Goal: Task Accomplishment & Management: Manage account settings

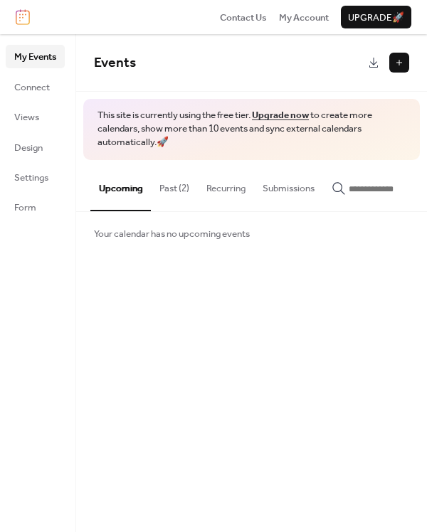
click at [178, 179] on button "Past (2)" at bounding box center [174, 185] width 47 height 50
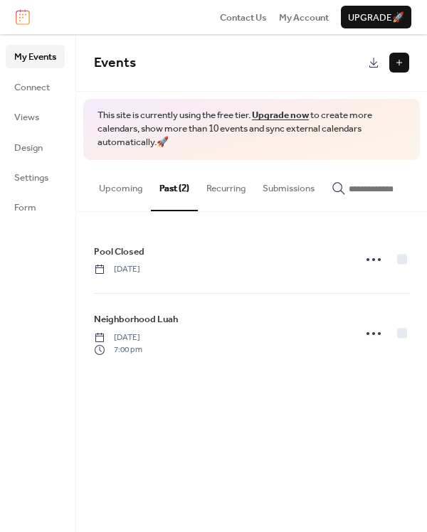
click at [364, 258] on icon at bounding box center [373, 259] width 23 height 23
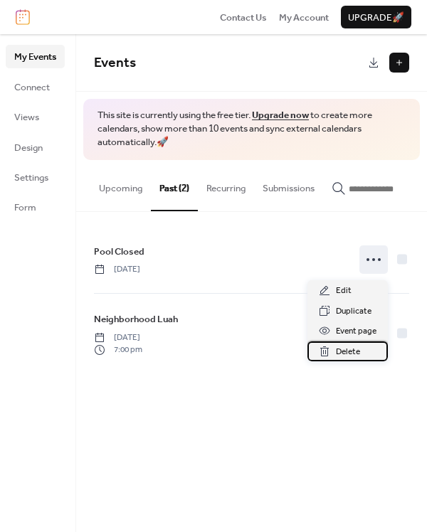
click at [345, 349] on span "Delete" at bounding box center [348, 352] width 24 height 14
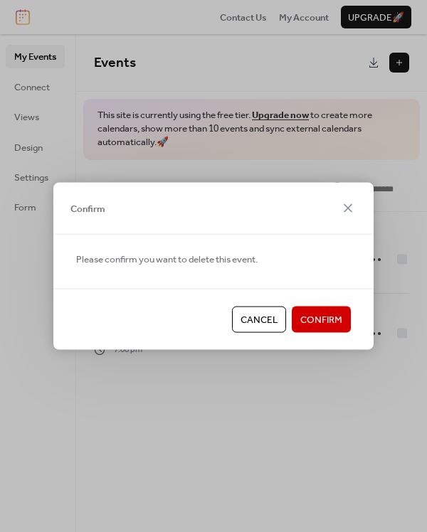
click at [324, 320] on span "Confirm" at bounding box center [321, 320] width 42 height 14
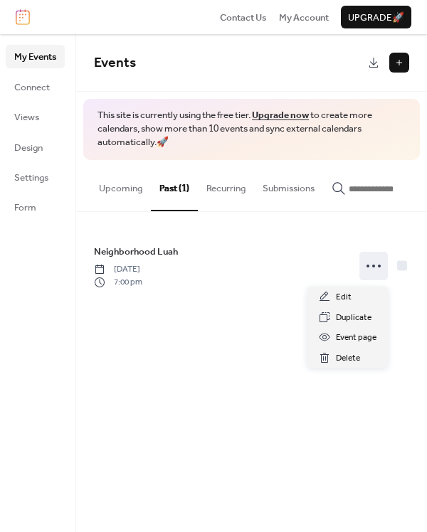
click at [373, 272] on icon at bounding box center [373, 266] width 23 height 23
click at [343, 360] on span "Delete" at bounding box center [348, 359] width 24 height 14
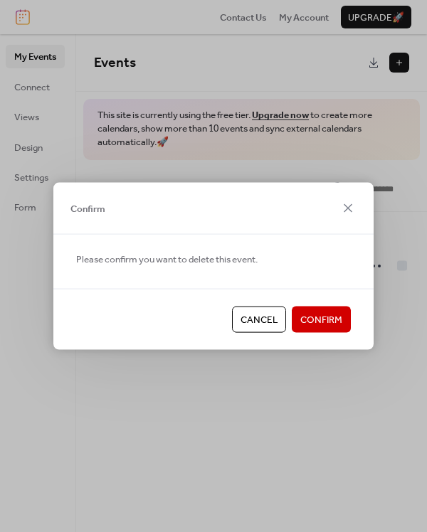
click at [334, 324] on span "Confirm" at bounding box center [321, 320] width 42 height 14
